Goal: Find specific page/section: Find specific page/section

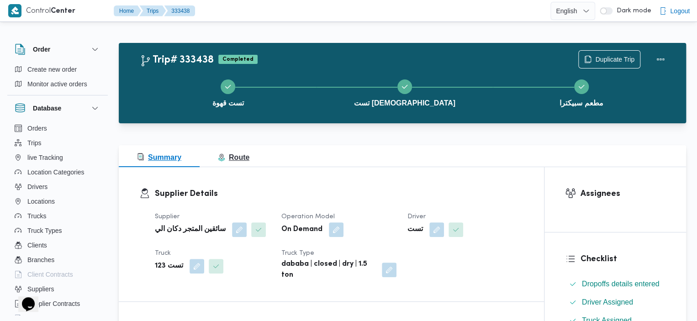
click at [218, 151] on button "Route" at bounding box center [234, 156] width 68 height 22
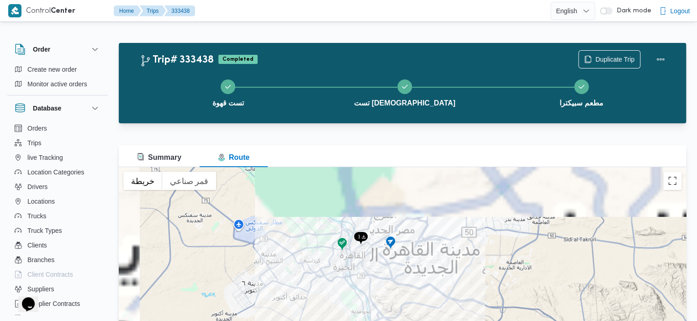
drag, startPoint x: 380, startPoint y: 192, endPoint x: 406, endPoint y: 306, distance: 117.5
click at [406, 307] on div at bounding box center [402, 281] width 567 height 228
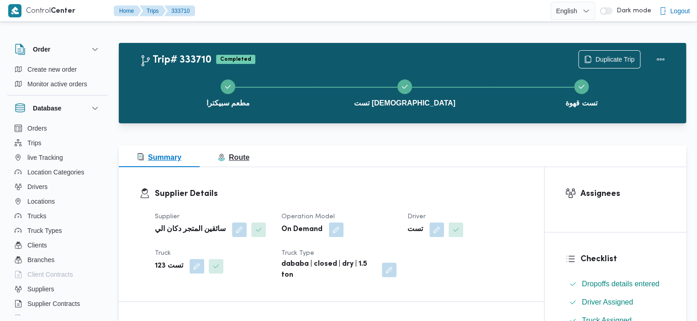
click at [232, 163] on span "Route" at bounding box center [234, 157] width 32 height 11
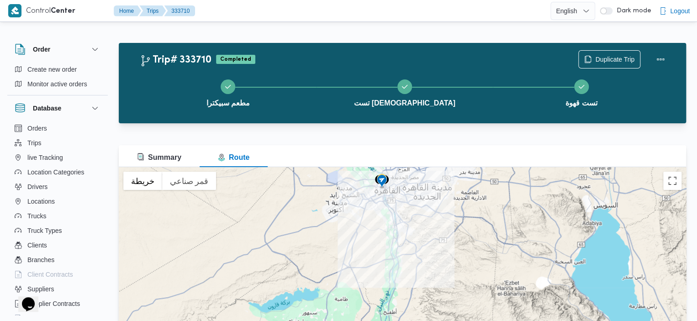
drag, startPoint x: 382, startPoint y: 200, endPoint x: 392, endPoint y: 224, distance: 26.5
click at [392, 224] on div at bounding box center [402, 281] width 567 height 228
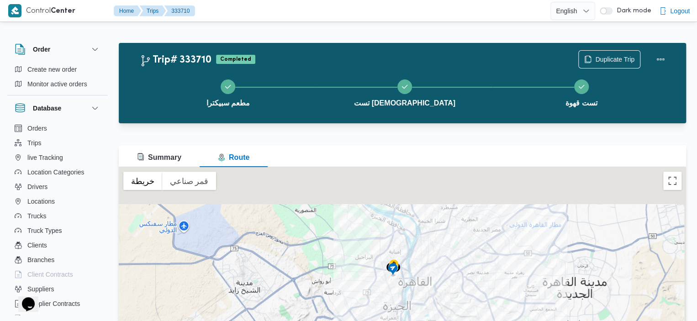
drag, startPoint x: 490, startPoint y: 216, endPoint x: 480, endPoint y: 277, distance: 61.4
click at [480, 277] on div at bounding box center [402, 281] width 567 height 228
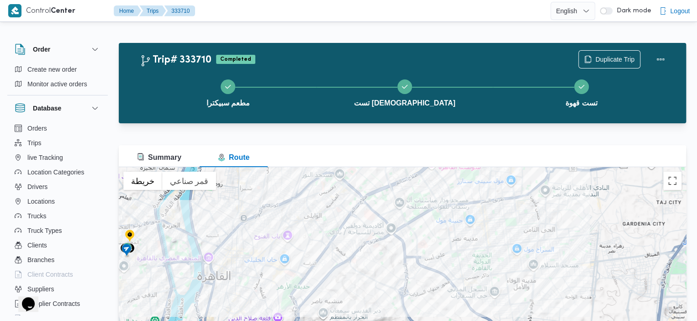
click at [466, 235] on div at bounding box center [402, 281] width 567 height 228
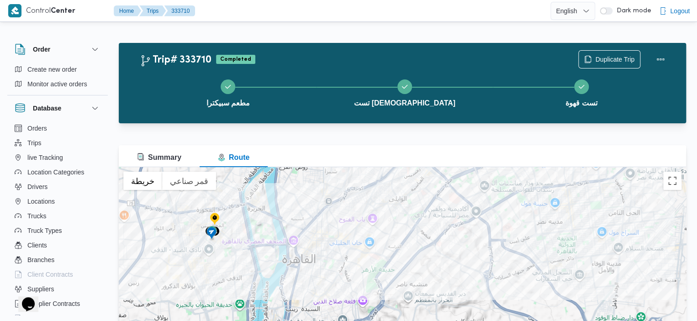
drag, startPoint x: 312, startPoint y: 251, endPoint x: 395, endPoint y: 234, distance: 84.0
click at [395, 234] on div at bounding box center [402, 281] width 567 height 228
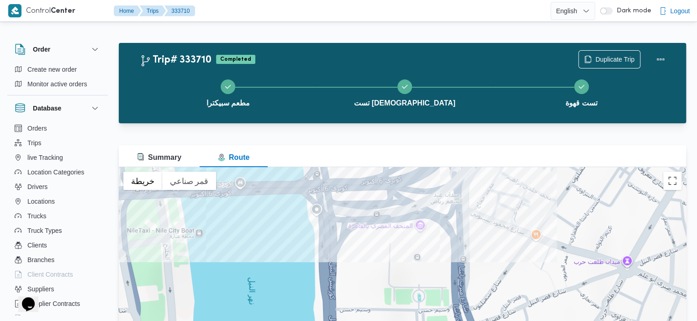
drag, startPoint x: 359, startPoint y: 244, endPoint x: 269, endPoint y: 311, distance: 112.6
click at [274, 319] on div at bounding box center [402, 281] width 567 height 228
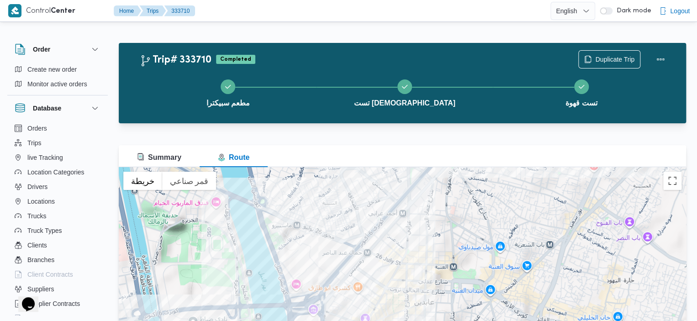
drag, startPoint x: 481, startPoint y: 230, endPoint x: 421, endPoint y: 299, distance: 91.6
click at [421, 299] on div at bounding box center [402, 281] width 567 height 228
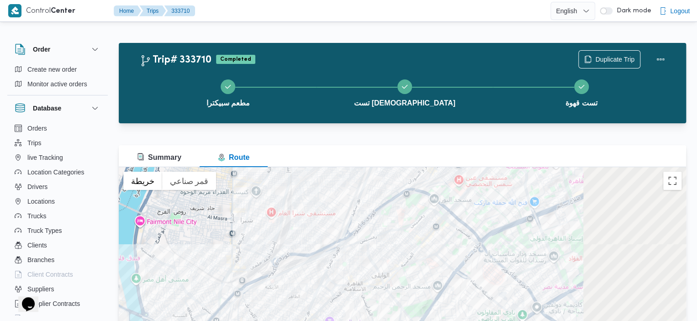
drag, startPoint x: 434, startPoint y: 252, endPoint x: 396, endPoint y: 241, distance: 39.5
click at [396, 241] on div at bounding box center [402, 281] width 567 height 228
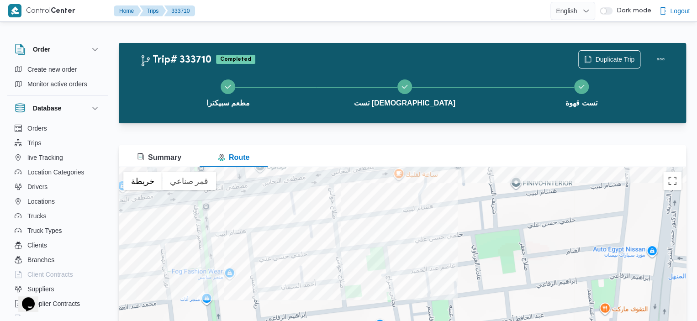
drag, startPoint x: 458, startPoint y: 208, endPoint x: 457, endPoint y: 258, distance: 49.8
click at [457, 258] on div at bounding box center [402, 281] width 567 height 228
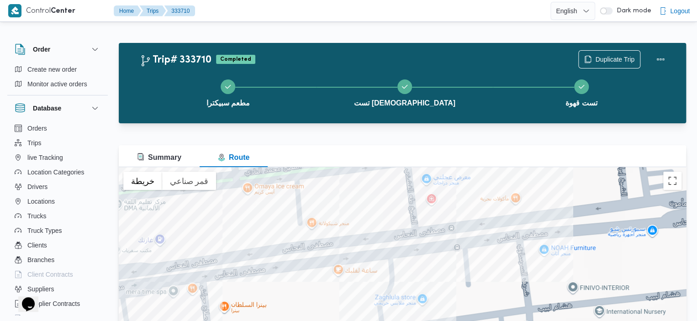
drag, startPoint x: 457, startPoint y: 258, endPoint x: 454, endPoint y: 338, distance: 80.0
click at [454, 321] on html "Control Center Home Trips 333710 English عربي Dark mode Logout Order Create new…" at bounding box center [348, 160] width 697 height 321
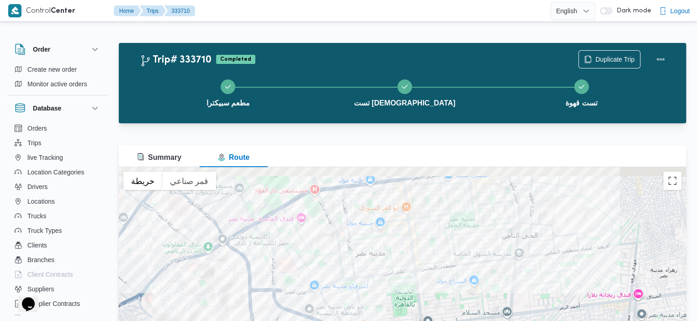
drag, startPoint x: 453, startPoint y: 226, endPoint x: 488, endPoint y: 263, distance: 50.7
click at [489, 263] on div at bounding box center [402, 281] width 567 height 228
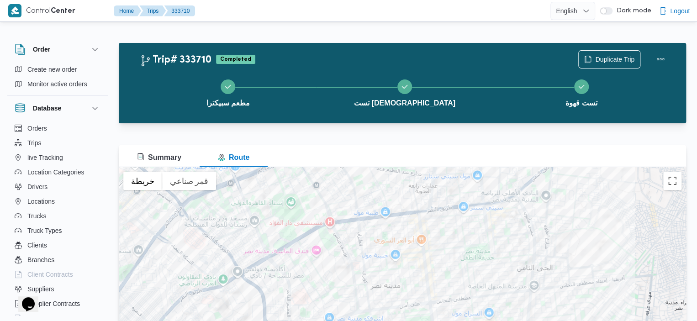
drag, startPoint x: 429, startPoint y: 241, endPoint x: 411, endPoint y: 262, distance: 27.6
click at [411, 263] on div at bounding box center [402, 281] width 567 height 228
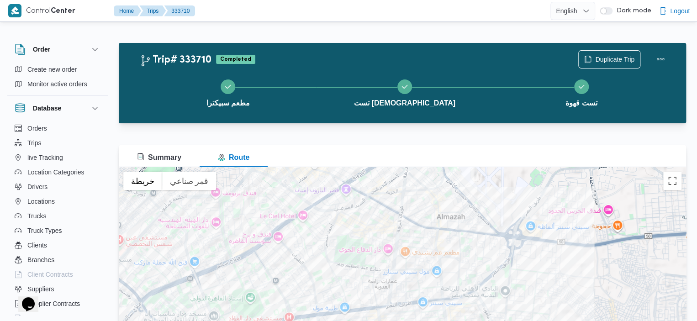
drag, startPoint x: 431, startPoint y: 219, endPoint x: 400, endPoint y: 303, distance: 90.2
click at [400, 303] on div at bounding box center [402, 281] width 567 height 228
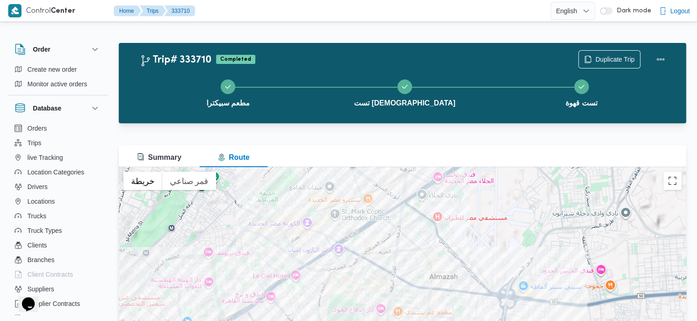
drag, startPoint x: 413, startPoint y: 225, endPoint x: 408, endPoint y: 303, distance: 78.3
click at [408, 303] on div at bounding box center [402, 281] width 567 height 228
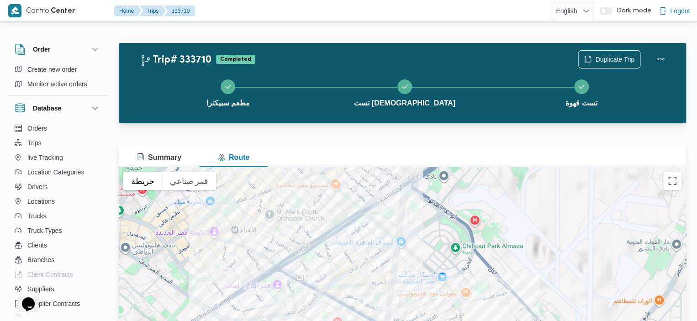
drag, startPoint x: 400, startPoint y: 246, endPoint x: 354, endPoint y: 179, distance: 81.2
click at [354, 179] on div at bounding box center [402, 281] width 567 height 228
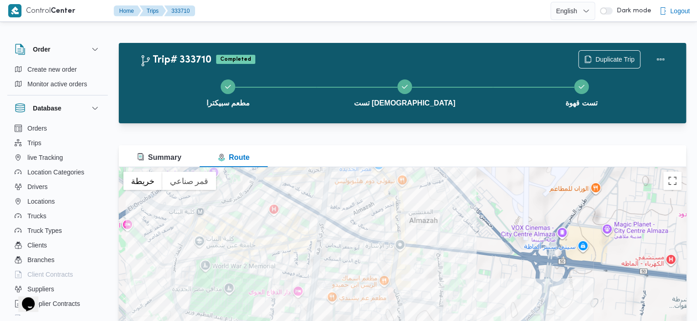
drag, startPoint x: 404, startPoint y: 253, endPoint x: 385, endPoint y: 199, distance: 57.1
click at [385, 199] on div at bounding box center [402, 281] width 567 height 228
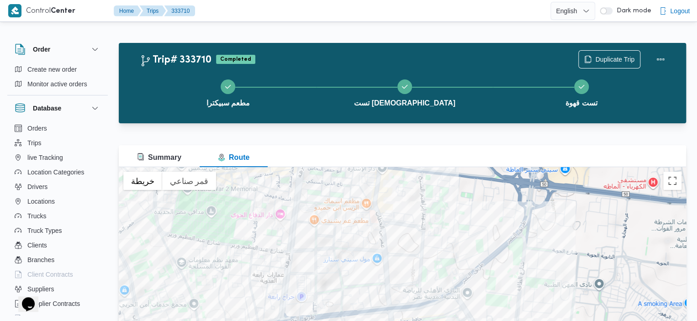
drag, startPoint x: 396, startPoint y: 171, endPoint x: 402, endPoint y: 151, distance: 20.8
click at [402, 150] on div "Summary Route ← تحريك لليسار → تحريك لليمين ↑ تحريك للأعلى ↓ تحريك للأسفل + تكب…" at bounding box center [402, 270] width 567 height 250
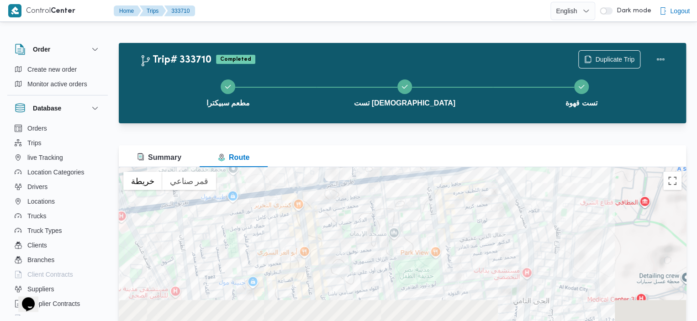
drag, startPoint x: 429, startPoint y: 274, endPoint x: 459, endPoint y: 175, distance: 102.9
click at [459, 175] on div at bounding box center [402, 281] width 567 height 228
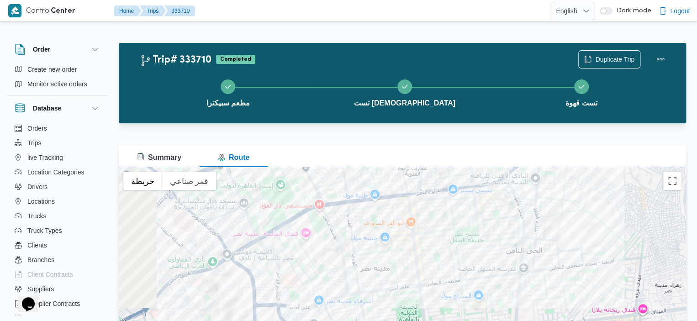
drag, startPoint x: 415, startPoint y: 237, endPoint x: 509, endPoint y: 188, distance: 106.2
click at [512, 188] on div at bounding box center [402, 281] width 567 height 228
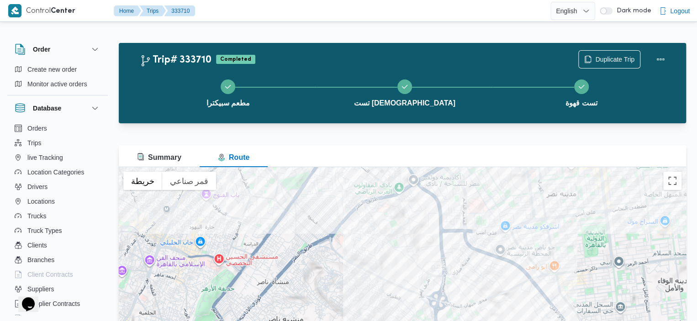
drag, startPoint x: 320, startPoint y: 250, endPoint x: 436, endPoint y: 287, distance: 121.8
click at [435, 285] on div at bounding box center [402, 281] width 567 height 228
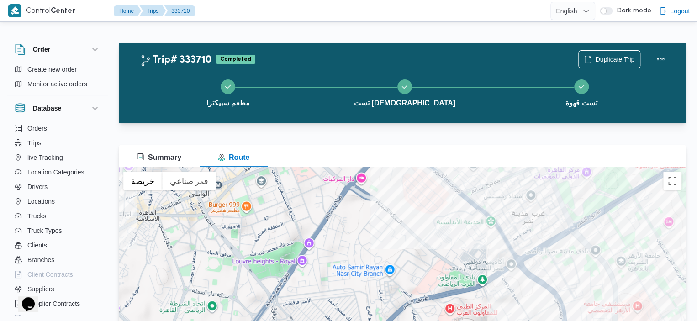
drag, startPoint x: 460, startPoint y: 228, endPoint x: 455, endPoint y: 293, distance: 65.0
click at [455, 293] on div at bounding box center [402, 281] width 567 height 228
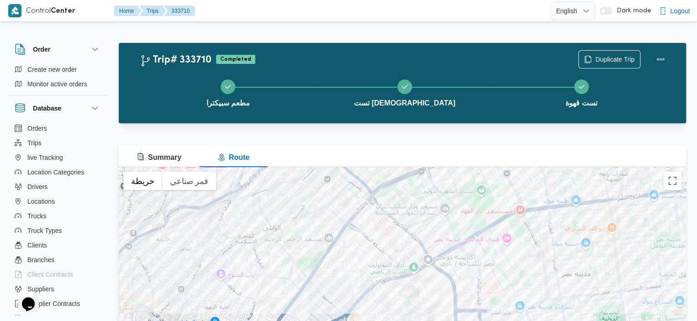
drag, startPoint x: 314, startPoint y: 233, endPoint x: 568, endPoint y: 182, distance: 259.5
click at [568, 182] on div at bounding box center [402, 281] width 567 height 228
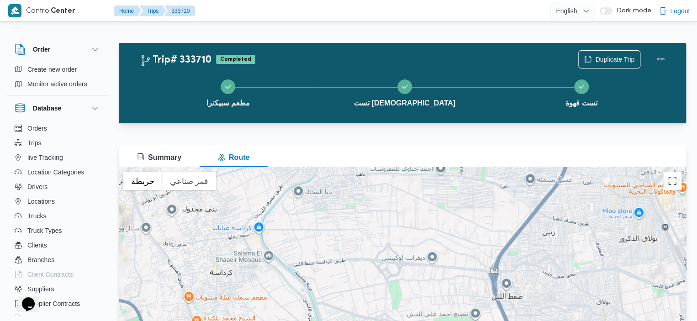
drag, startPoint x: 566, startPoint y: 223, endPoint x: 433, endPoint y: 286, distance: 147.7
click at [442, 283] on div at bounding box center [402, 281] width 567 height 228
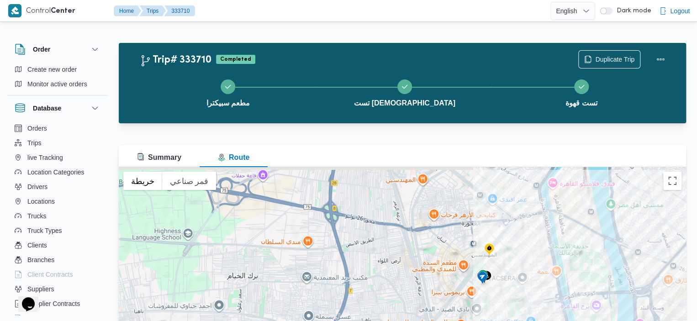
drag, startPoint x: 550, startPoint y: 238, endPoint x: 507, endPoint y: 288, distance: 65.8
click at [506, 289] on div at bounding box center [402, 281] width 567 height 228
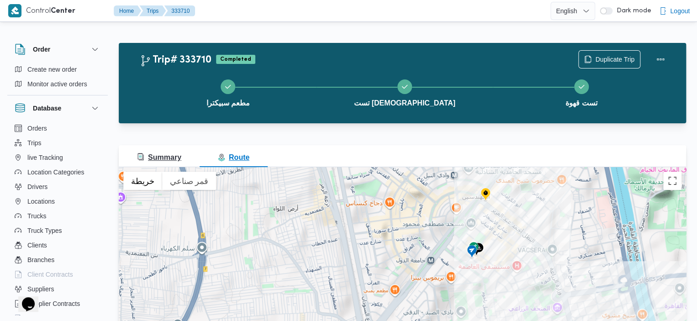
click at [161, 157] on span "Summary" at bounding box center [159, 157] width 44 height 8
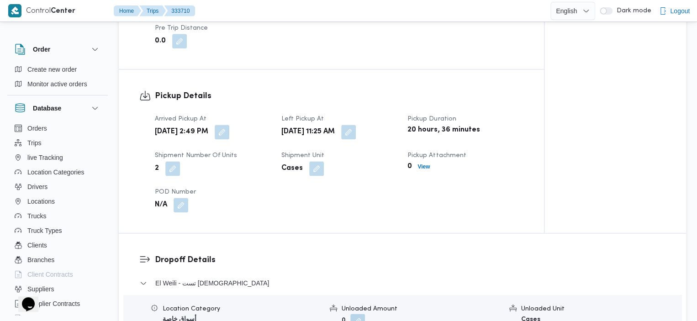
scroll to position [543, 0]
